Goal: Task Accomplishment & Management: Manage account settings

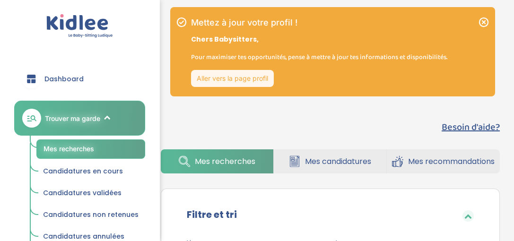
scroll to position [19, 0]
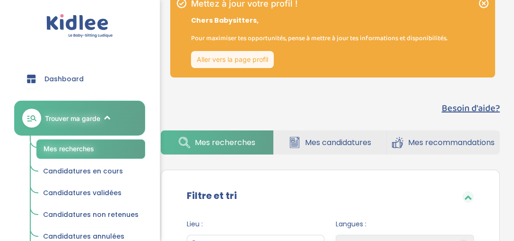
click at [260, 55] on link "Aller vers la page profil" at bounding box center [232, 59] width 83 height 17
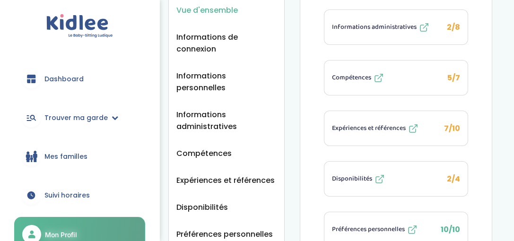
scroll to position [151, 0]
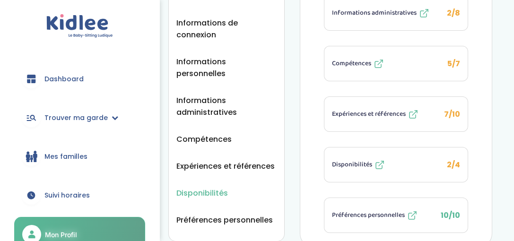
click at [221, 187] on span "Disponibilités" at bounding box center [202, 193] width 52 height 12
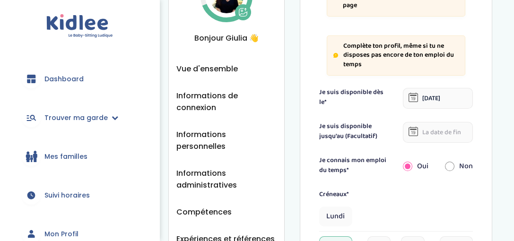
scroll to position [82, 0]
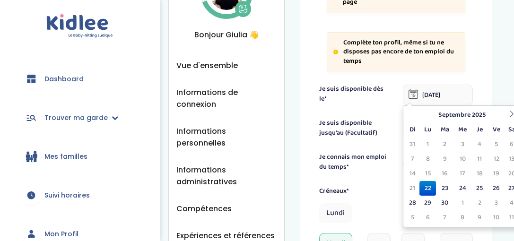
click at [436, 97] on input "11-09-2024" at bounding box center [438, 95] width 70 height 21
click at [479, 188] on td "25" at bounding box center [480, 188] width 17 height 15
type input "25-09-2025"
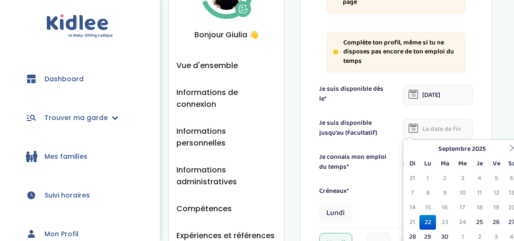
click at [450, 128] on input "text" at bounding box center [438, 129] width 70 height 21
click at [512, 150] on icon at bounding box center [512, 148] width 7 height 7
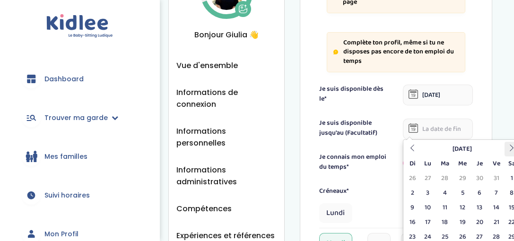
click at [512, 150] on icon at bounding box center [512, 148] width 7 height 7
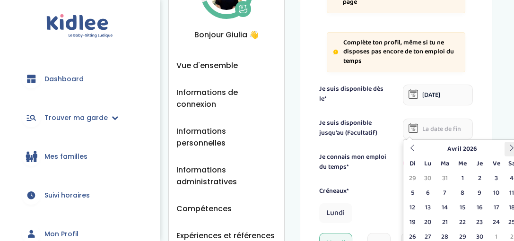
click at [512, 150] on icon at bounding box center [512, 148] width 7 height 7
click at [446, 208] on td "16" at bounding box center [445, 208] width 18 height 15
type input "16-06-2026"
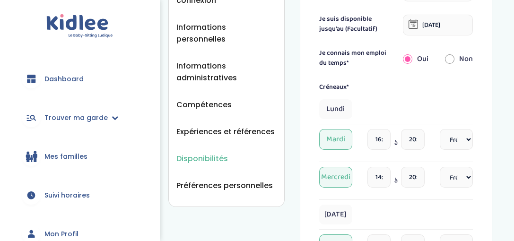
scroll to position [195, 0]
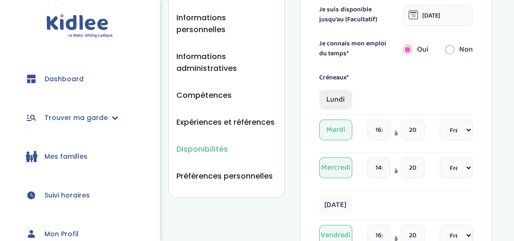
click at [341, 100] on span "Lundi" at bounding box center [335, 100] width 33 height 20
select select "1"
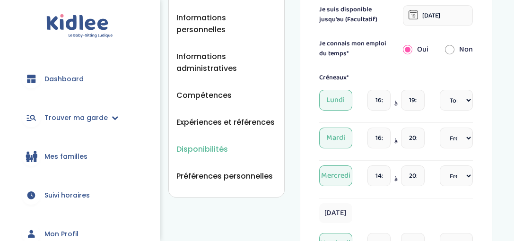
click at [417, 101] on input "19:00" at bounding box center [412, 100] width 23 height 21
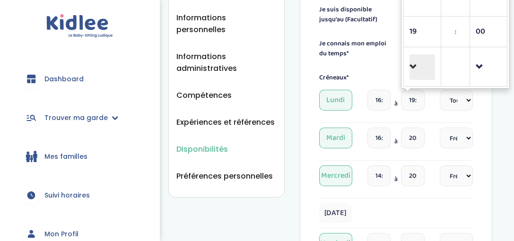
click at [413, 67] on span at bounding box center [423, 67] width 26 height 26
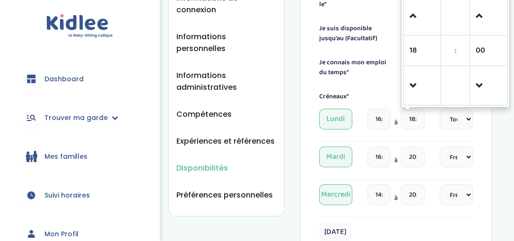
scroll to position [158, 0]
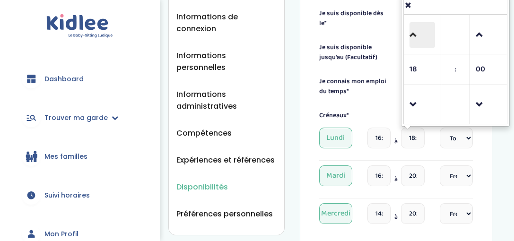
click at [413, 35] on span at bounding box center [423, 35] width 26 height 26
type input "21:00"
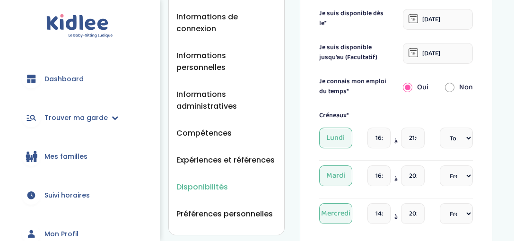
click at [506, 158] on div "Disponibilités Vue d'ensemble Informations de connexion Informations personnell…" at bounding box center [331, 240] width 368 height 766
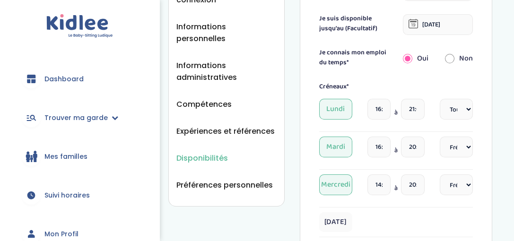
scroll to position [195, 0]
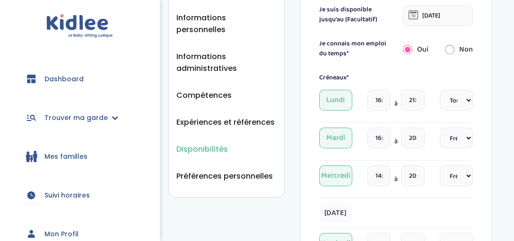
click at [343, 138] on span "Mardi" at bounding box center [335, 138] width 33 height 21
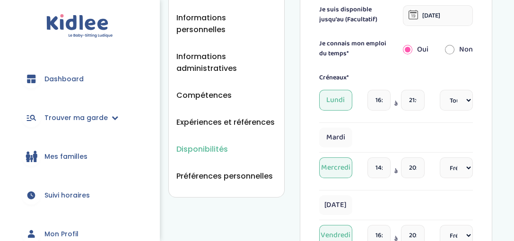
click at [336, 170] on span "Mercredi" at bounding box center [335, 168] width 33 height 21
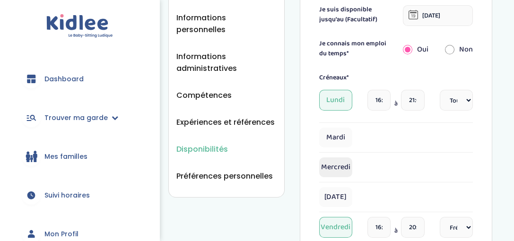
click at [342, 167] on span "Mercredi" at bounding box center [335, 168] width 33 height 20
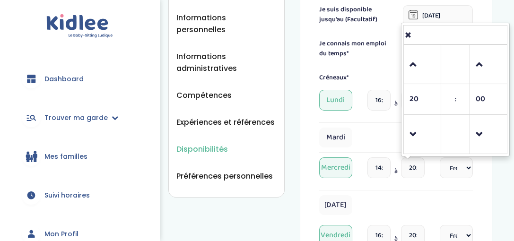
click at [417, 165] on input "20:00" at bounding box center [412, 168] width 23 height 21
click at [413, 132] on span at bounding box center [423, 135] width 26 height 26
click at [481, 64] on span at bounding box center [489, 65] width 26 height 26
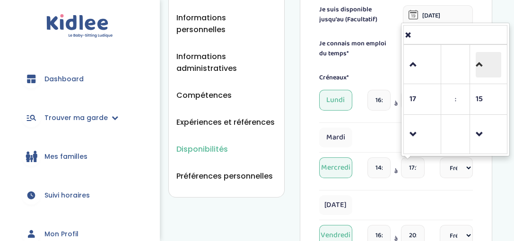
click at [481, 64] on span at bounding box center [489, 65] width 26 height 26
type input "17:30"
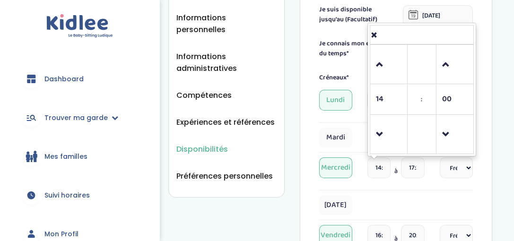
click at [383, 166] on input "14:00" at bounding box center [379, 168] width 23 height 21
click at [382, 132] on span at bounding box center [389, 135] width 26 height 26
click at [447, 62] on span at bounding box center [455, 65] width 26 height 26
type input "13:30"
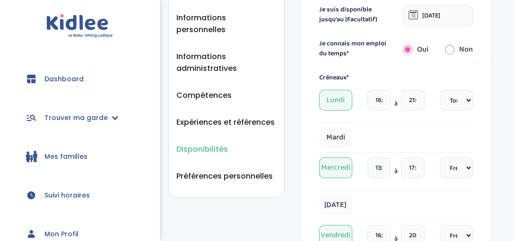
click at [506, 118] on div "Disponibilités Vue d'ensemble Informations de connexion Informations personnell…" at bounding box center [331, 198] width 368 height 758
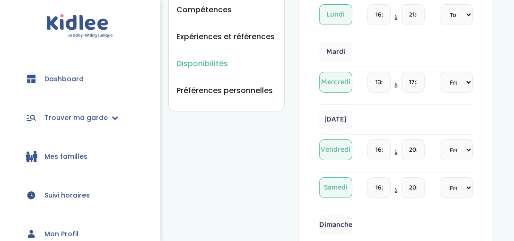
scroll to position [290, 0]
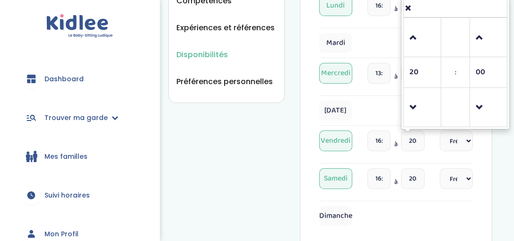
click at [417, 141] on input "20:00" at bounding box center [412, 141] width 23 height 21
click at [414, 40] on span at bounding box center [423, 38] width 26 height 26
type input "21:00"
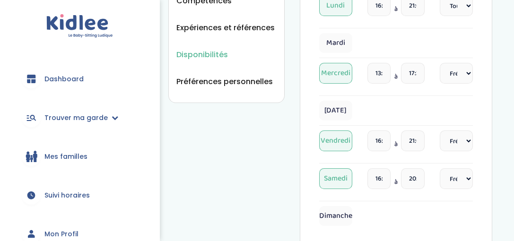
click at [502, 148] on div "Disponibilités Vue d'ensemble Informations de connexion Informations personnell…" at bounding box center [331, 103] width 368 height 758
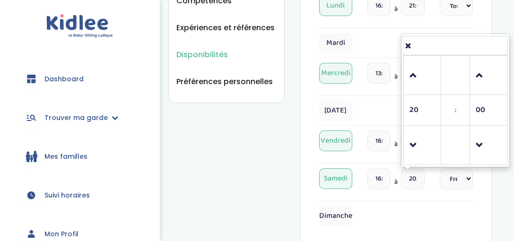
click at [415, 177] on input "20:00" at bounding box center [412, 178] width 23 height 21
click at [412, 76] on span at bounding box center [423, 76] width 26 height 26
type input "21:00"
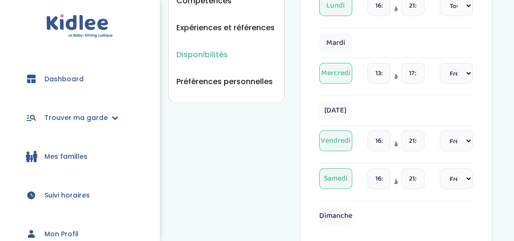
click at [502, 197] on div "Disponibilités Vue d'ensemble Informations de connexion Informations personnell…" at bounding box center [331, 103] width 368 height 758
click at [468, 140] on select "Fréquence Toutes les semaines Toutes les 2 semaines Tous les mois" at bounding box center [456, 141] width 33 height 21
select select "1"
click at [440, 131] on select "Fréquence Toutes les semaines Toutes les 2 semaines Tous les mois" at bounding box center [456, 141] width 33 height 21
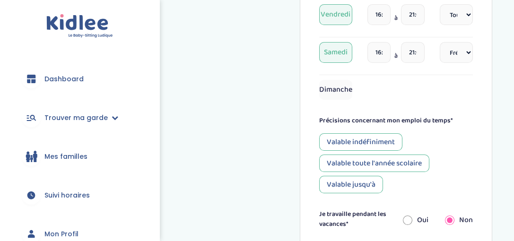
scroll to position [423, 0]
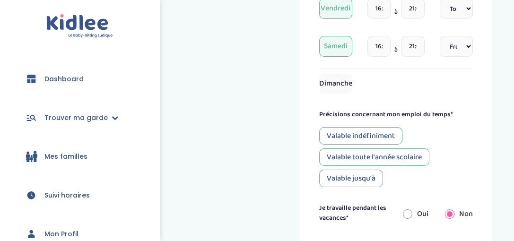
click at [403, 153] on div "Valable toute l'année scolaire" at bounding box center [374, 158] width 110 height 18
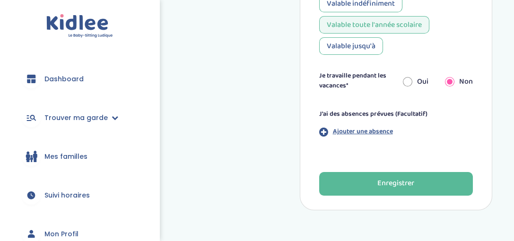
scroll to position [580, 0]
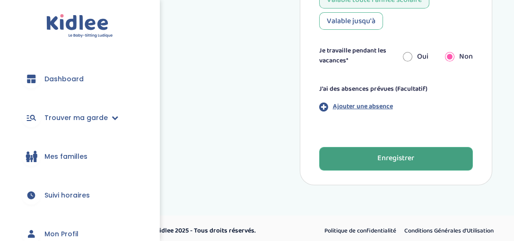
click at [410, 158] on div "Enregistrer" at bounding box center [396, 158] width 37 height 11
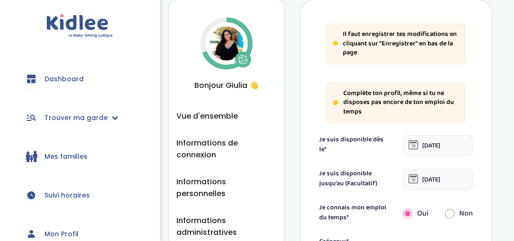
scroll to position [30, 0]
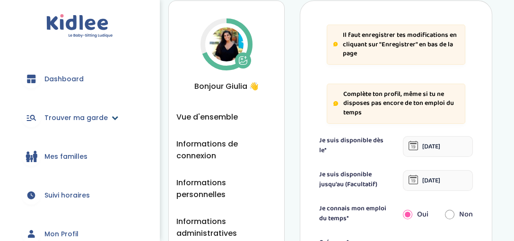
click at [112, 121] on icon at bounding box center [115, 117] width 7 height 7
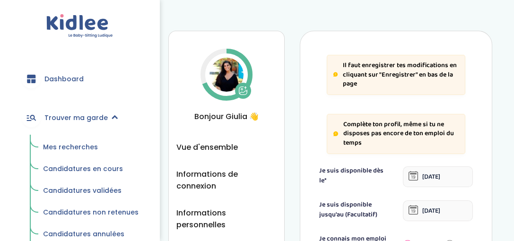
click at [84, 148] on span "Mes recherches" at bounding box center [70, 146] width 55 height 9
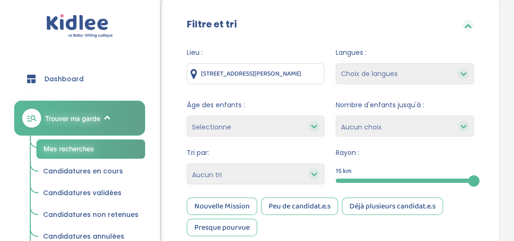
scroll to position [100, 0]
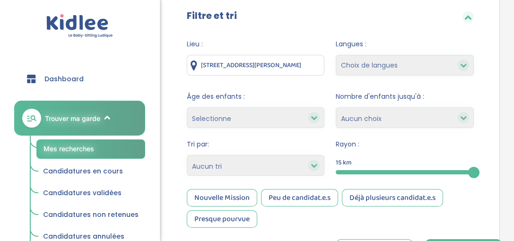
click at [465, 63] on icon at bounding box center [463, 65] width 7 height 7
click at [465, 67] on icon at bounding box center [463, 65] width 7 height 7
click at [431, 66] on select "Choix de langues Allemand Anglais Espagnol Italien Français Coréen" at bounding box center [405, 65] width 138 height 21
select select "2"
click at [336, 55] on select "Choix de langues Allemand Anglais Espagnol Italien Français Coréen" at bounding box center [405, 65] width 138 height 21
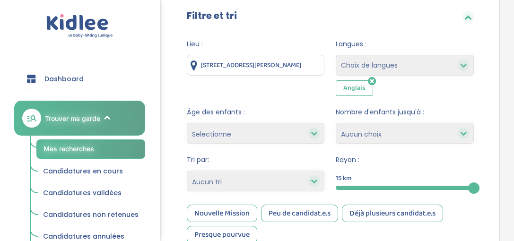
click at [416, 61] on select "Choix de langues Allemand Anglais Espagnol Italien Français Coréen" at bounding box center [405, 65] width 138 height 21
select select "12"
click at [336, 55] on select "Choix de langues Allemand Anglais Espagnol Italien Français Coréen" at bounding box center [405, 65] width 138 height 21
click at [409, 69] on select "Choix de langues Allemand Anglais Espagnol Italien Français Coréen" at bounding box center [405, 65] width 138 height 21
select select "7"
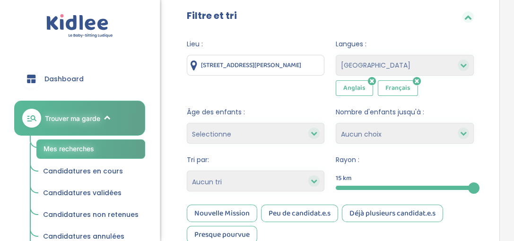
click at [336, 55] on select "Choix de langues Allemand Anglais Espagnol Italien Français Coréen" at bounding box center [405, 65] width 138 height 21
select select
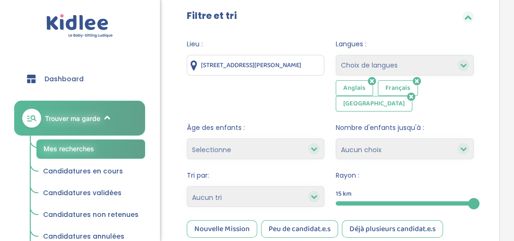
click at [269, 139] on select "Selectionne moins de 3 ans entre 3 et 6 ans plus de 6 ans" at bounding box center [256, 149] width 138 height 21
select select "+6"
click at [187, 139] on select "Selectionne moins de 3 ans entre 3 et 6 ans plus de 6 ans" at bounding box center [256, 149] width 138 height 21
select select
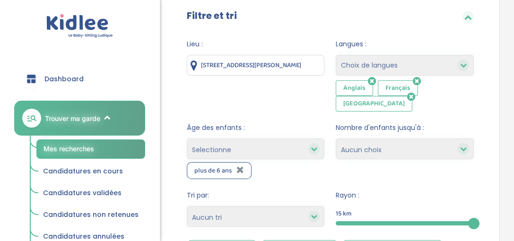
click at [375, 139] on select "1 2 3 4 Aucun choix" at bounding box center [405, 149] width 138 height 21
select select "2"
click at [336, 139] on select "1 2 3 4 Aucun choix" at bounding box center [405, 149] width 138 height 21
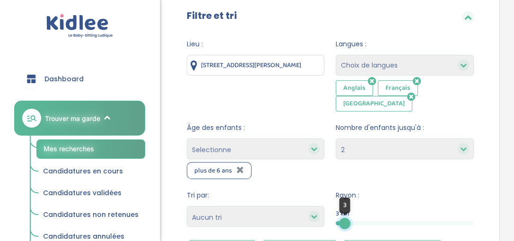
drag, startPoint x: 474, startPoint y: 206, endPoint x: 345, endPoint y: 210, distance: 128.7
click at [345, 218] on div at bounding box center [344, 223] width 11 height 11
click at [434, 191] on span "Rayon :" at bounding box center [405, 196] width 138 height 10
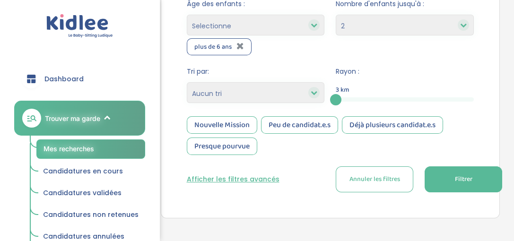
scroll to position [233, 0]
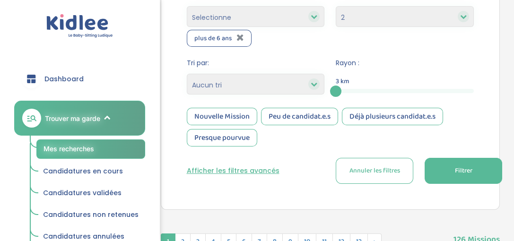
click at [279, 74] on select "Heures par semaine (croissant) Heures par semaine (décroissant) Date de démarra…" at bounding box center [256, 84] width 138 height 21
select select "hours_desc"
click at [187, 74] on select "Heures par semaine (croissant) Heures par semaine (décroissant) Date de démarra…" at bounding box center [256, 84] width 138 height 21
click at [465, 166] on span "Filtrer" at bounding box center [464, 171] width 18 height 10
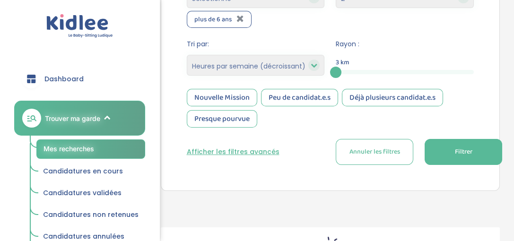
scroll to position [201, 0]
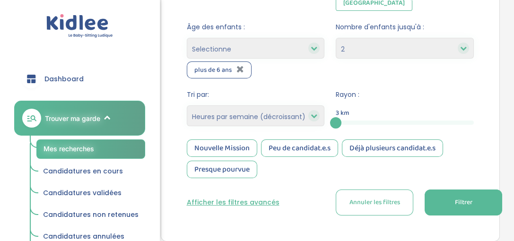
click at [268, 38] on select "Selectionne moins de 3 ans entre 3 et 6 ans plus de 6 ans" at bounding box center [256, 48] width 138 height 21
select select "3-6"
click at [187, 38] on select "Selectionne moins de 3 ans entre 3 et 6 ans plus de 6 ans" at bounding box center [256, 48] width 138 height 21
select select
click at [458, 191] on button "Filtrer" at bounding box center [464, 203] width 78 height 26
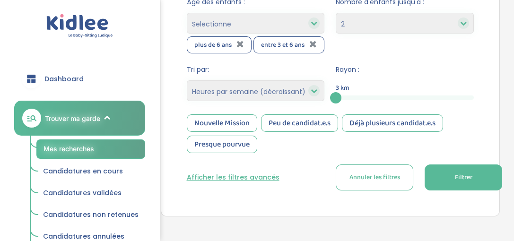
scroll to position [188, 0]
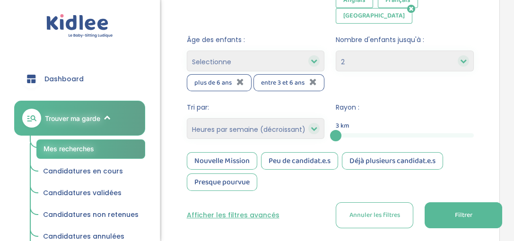
click at [304, 152] on div "Peu de candidat.e.s" at bounding box center [299, 161] width 77 height 18
click at [235, 152] on div "Nouvelle Mission" at bounding box center [222, 161] width 70 height 18
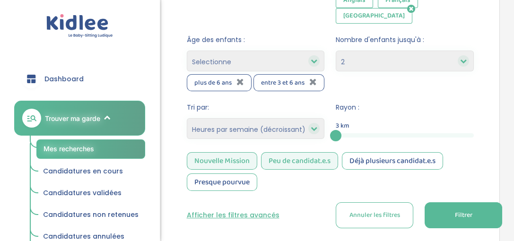
click at [458, 211] on span "Filtrer" at bounding box center [464, 216] width 18 height 10
click at [343, 133] on div "3" at bounding box center [405, 135] width 138 height 4
click at [342, 130] on div at bounding box center [341, 135] width 11 height 11
drag, startPoint x: 338, startPoint y: 118, endPoint x: 350, endPoint y: 117, distance: 12.3
click at [350, 130] on div at bounding box center [349, 135] width 11 height 11
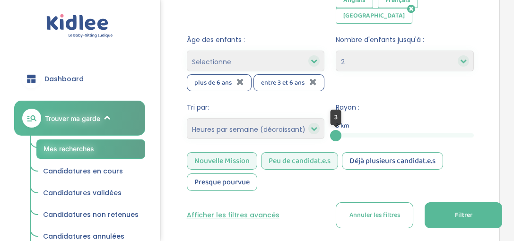
click at [350, 133] on div "3" at bounding box center [405, 135] width 138 height 4
drag, startPoint x: 337, startPoint y: 118, endPoint x: 363, endPoint y: 116, distance: 26.1
click at [363, 130] on div at bounding box center [362, 135] width 11 height 11
click at [282, 118] on select "Heures par semaine (croissant) Heures par semaine (décroissant) Date de démarra…" at bounding box center [256, 128] width 138 height 21
select select "updated_at_desc"
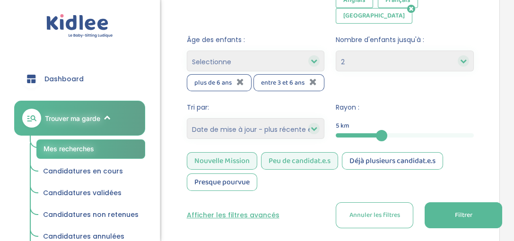
click at [187, 118] on select "Heures par semaine (croissant) Heures par semaine (décroissant) Date de démarra…" at bounding box center [256, 128] width 138 height 21
click at [473, 202] on button "Filtrer" at bounding box center [464, 215] width 78 height 26
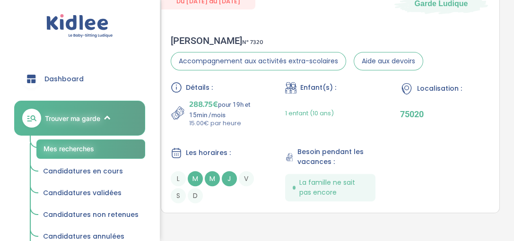
scroll to position [1312, 0]
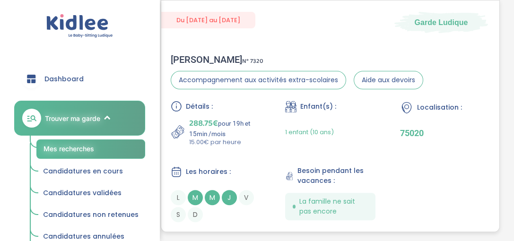
click at [194, 54] on div "Sandrine T . N° 7320" at bounding box center [297, 59] width 253 height 11
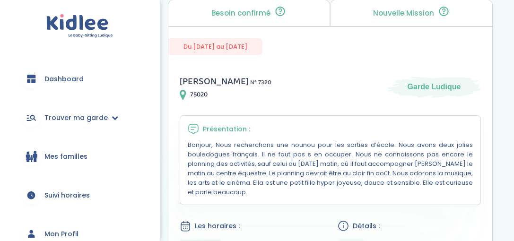
scroll to position [132, 0]
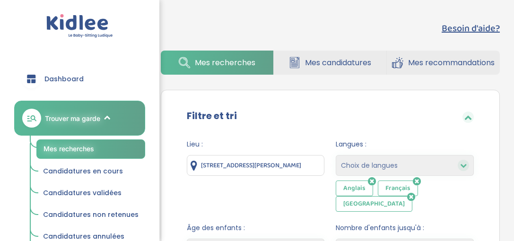
select select "2"
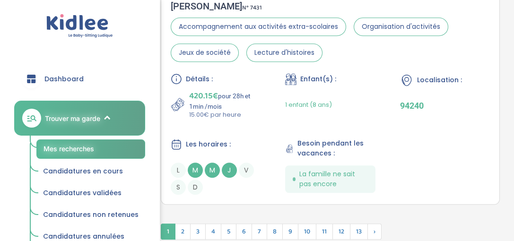
scroll to position [3083, 0]
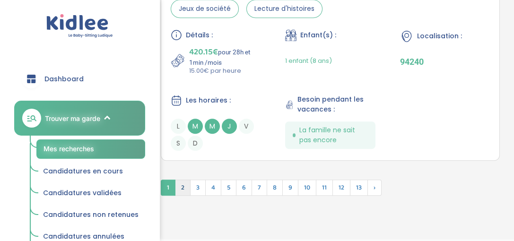
click at [183, 180] on span "2" at bounding box center [183, 188] width 16 height 16
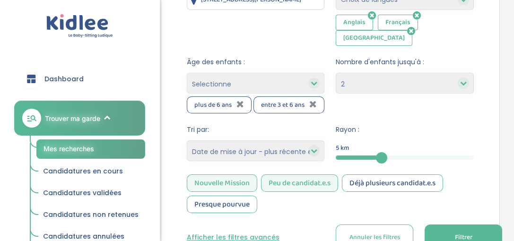
scroll to position [192, 0]
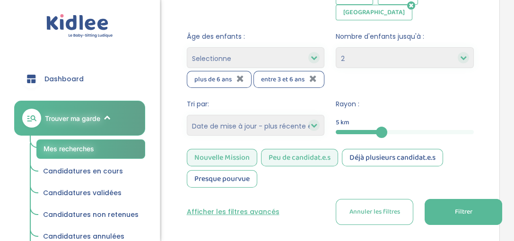
click at [296, 115] on select "Heures par semaine (croissant) Heures par semaine (décroissant) Date de démarra…" at bounding box center [256, 125] width 138 height 21
select select "hours_asc"
click at [187, 115] on select "Heures par semaine (croissant) Heures par semaine (décroissant) Date de démarra…" at bounding box center [256, 125] width 138 height 21
click at [469, 207] on span "Filtrer" at bounding box center [464, 212] width 18 height 10
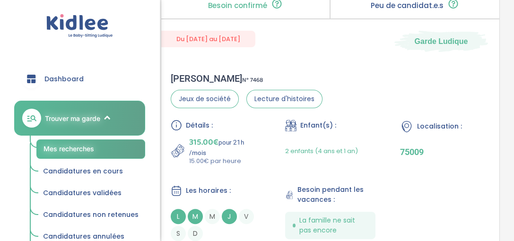
scroll to position [1250, 0]
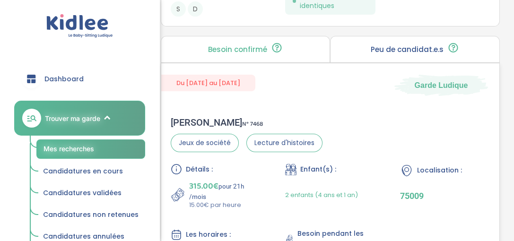
click at [391, 78] on div "Du 14-09-2025 au 19-12-2025 Garde Ludique Augustin R . N° 7468 Jeux de société …" at bounding box center [331, 179] width 340 height 232
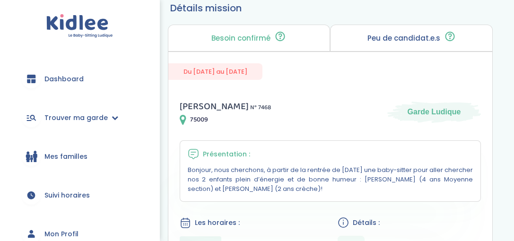
scroll to position [145, 0]
